Goal: Task Accomplishment & Management: Manage account settings

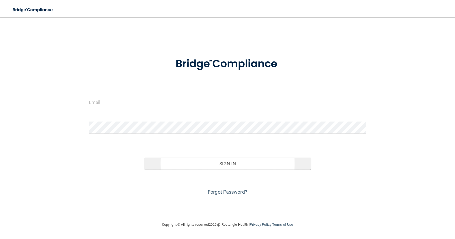
type input "[EMAIL_ADDRESS][DOMAIN_NAME]"
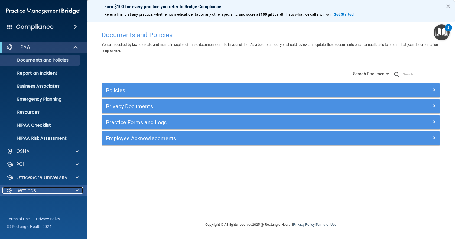
click at [80, 188] on div at bounding box center [77, 190] width 14 height 6
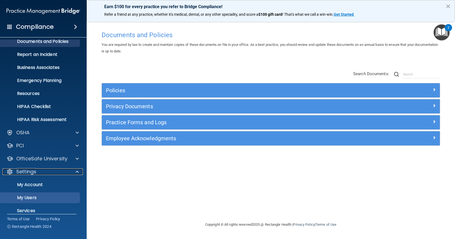
scroll to position [38, 0]
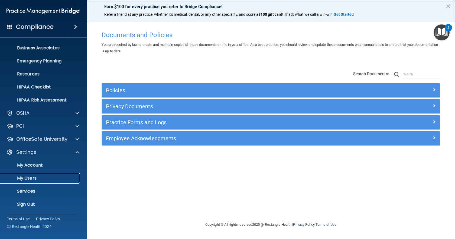
click at [60, 177] on p "My Users" at bounding box center [41, 177] width 74 height 5
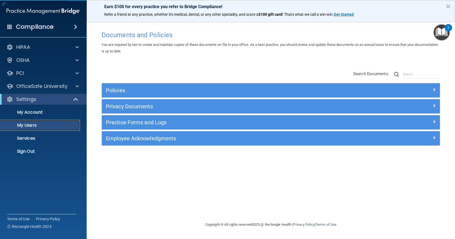
select select "20"
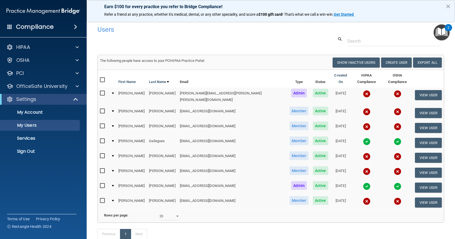
click at [101, 124] on input "checkbox" at bounding box center [103, 126] width 6 height 4
checkbox input "true"
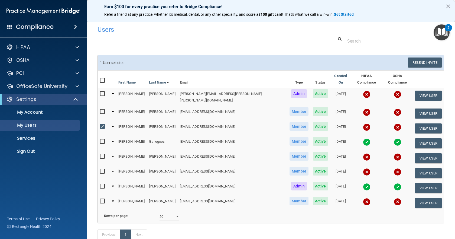
click at [101, 109] on input "checkbox" at bounding box center [103, 111] width 6 height 4
checkbox input "true"
click at [102, 92] on input "checkbox" at bounding box center [103, 94] width 6 height 4
checkbox input "true"
click at [101, 154] on input "checkbox" at bounding box center [103, 156] width 6 height 4
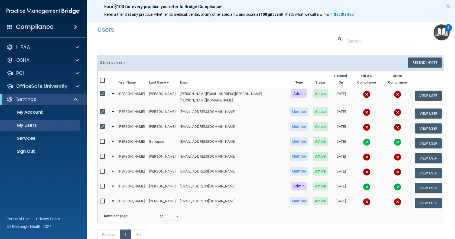
checkbox input "true"
click at [103, 169] on input "checkbox" at bounding box center [103, 171] width 6 height 4
checkbox input "true"
click at [101, 199] on input "checkbox" at bounding box center [103, 201] width 6 height 4
checkbox input "true"
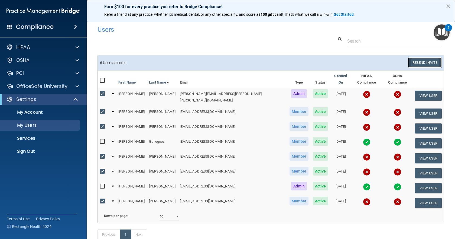
click at [424, 64] on button "Resend Invite" at bounding box center [425, 62] width 34 height 10
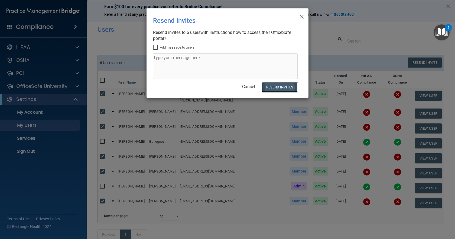
click at [288, 87] on button "Resend Invites" at bounding box center [280, 87] width 36 height 10
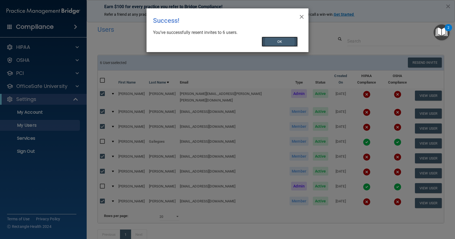
click at [281, 40] on button "OK" at bounding box center [280, 42] width 36 height 10
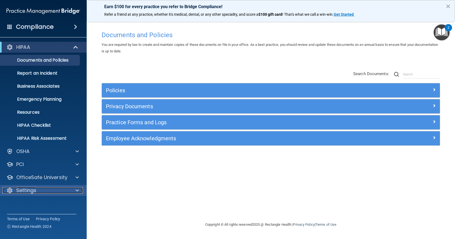
click at [77, 189] on span at bounding box center [77, 190] width 3 height 6
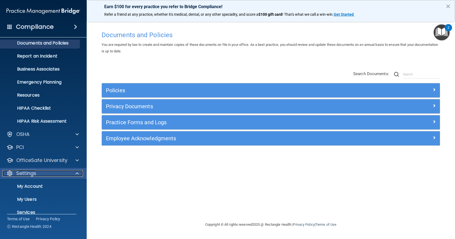
scroll to position [38, 0]
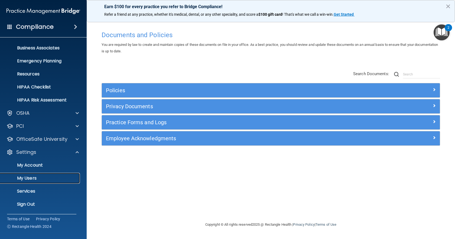
click at [30, 180] on p "My Users" at bounding box center [41, 177] width 74 height 5
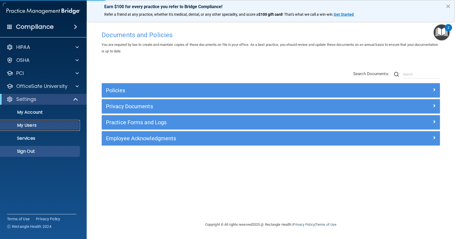
select select "20"
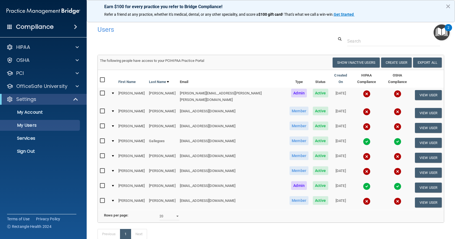
click at [102, 168] on input "checkbox" at bounding box center [103, 170] width 6 height 4
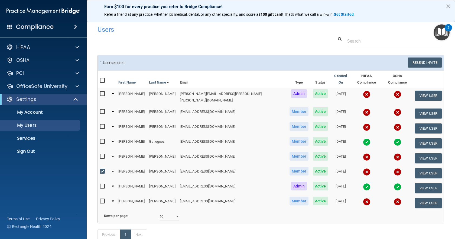
click at [103, 168] on label at bounding box center [103, 171] width 7 height 6
click at [103, 169] on input "checkbox" at bounding box center [103, 171] width 6 height 4
checkbox input "false"
